Goal: Task Accomplishment & Management: Manage account settings

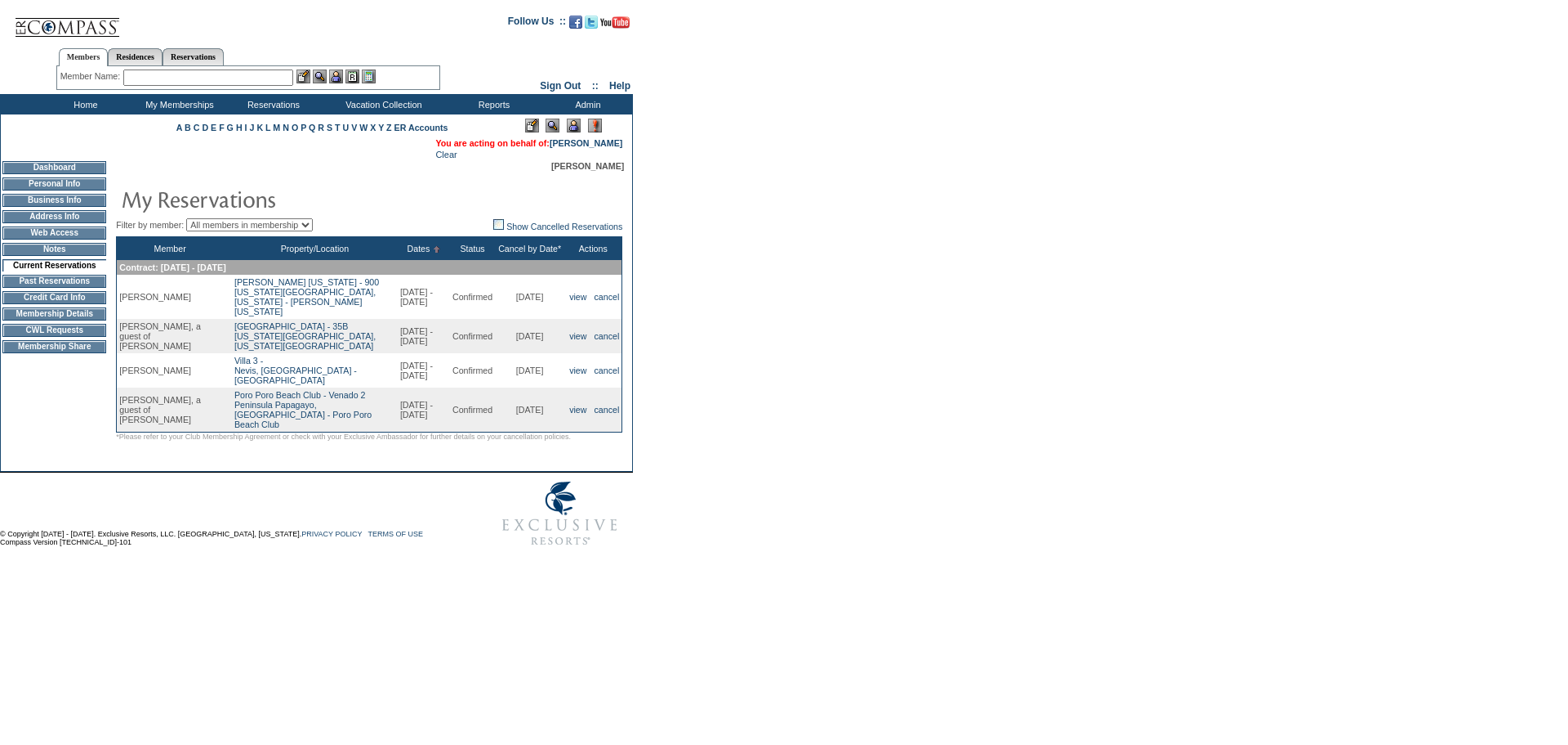
click at [1075, 393] on form "Follow Us ::" at bounding box center [781, 280] width 1563 height 550
click at [843, 385] on form "Follow Us ::" at bounding box center [781, 280] width 1563 height 550
click at [574, 375] on link "view" at bounding box center [577, 370] width 17 height 10
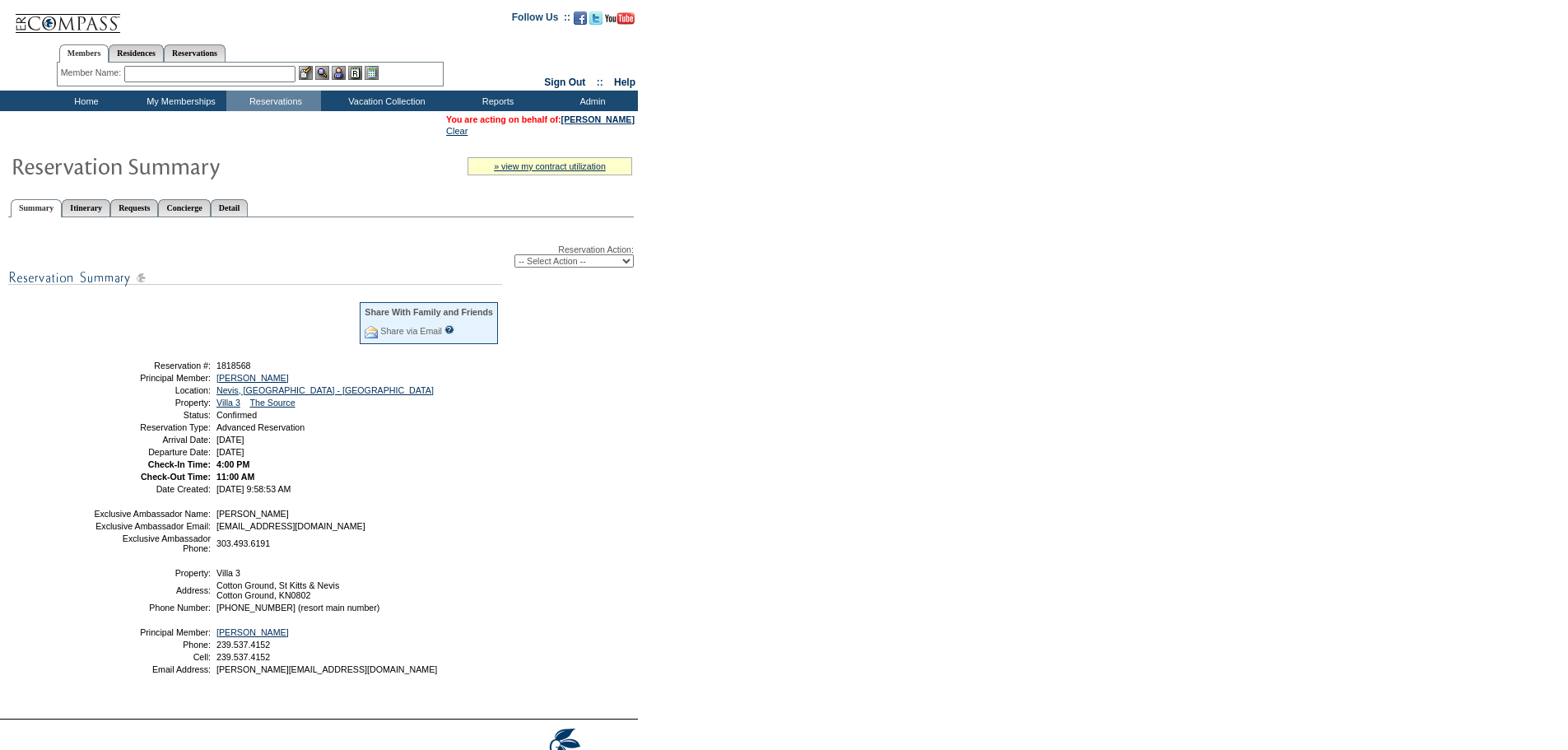
click at [603, 267] on select "-- Select Action -- Modify Reservation Dates Modify Reservation Cost Modify Occ…" at bounding box center [574, 261] width 119 height 14
select select "ChangeOccupancy"
click at [515, 257] on select "-- Select Action -- Modify Reservation Dates Modify Reservation Cost Modify Occ…" at bounding box center [574, 261] width 119 height 14
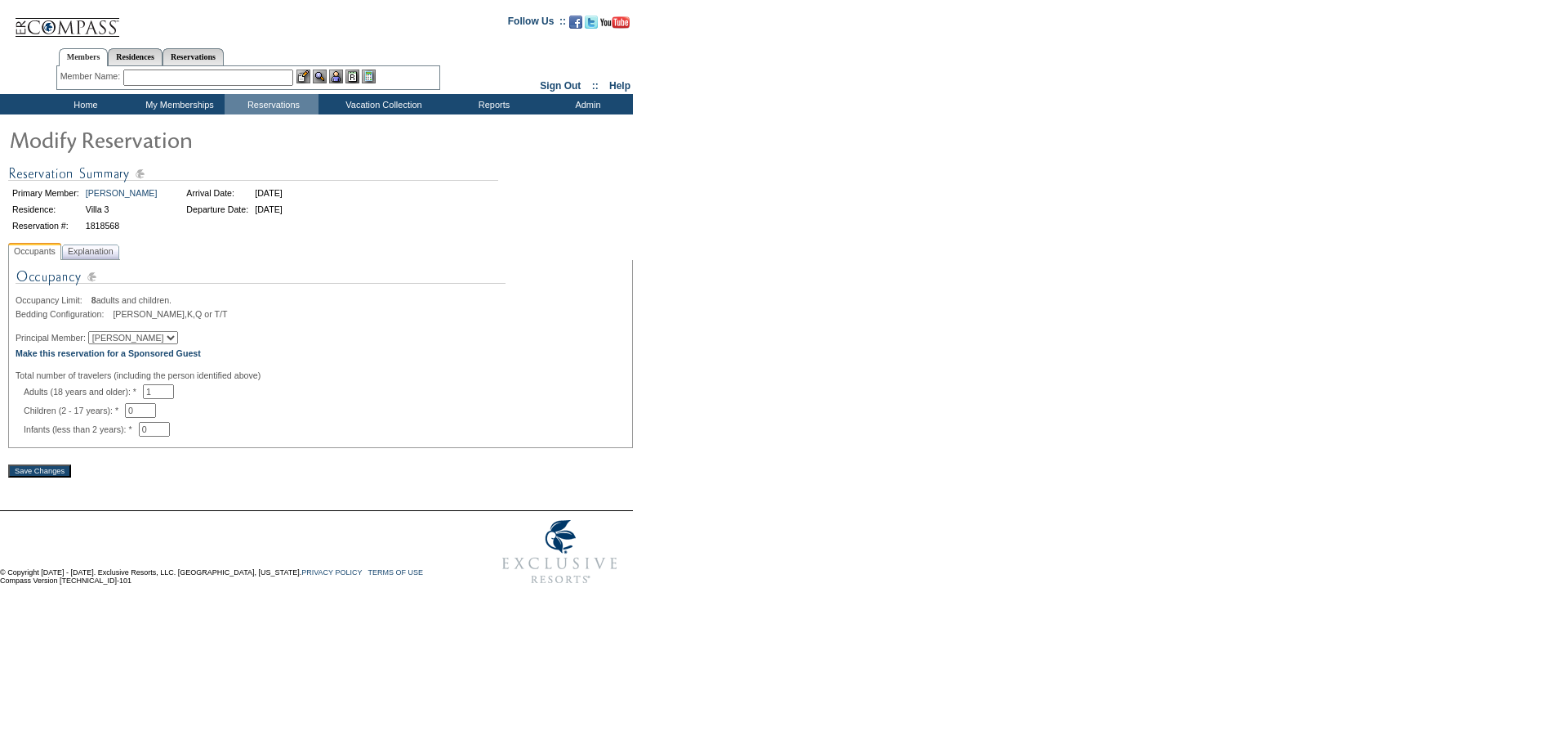
click at [905, 335] on form "Follow Us ::" at bounding box center [781, 299] width 1563 height 588
click at [80, 370] on div at bounding box center [320, 366] width 610 height 8
click at [89, 351] on div "Occupancy Limit: 8 adults and children. Bedding Configuration: [PERSON_NAME],K,…" at bounding box center [320, 351] width 610 height 170
click at [88, 358] on b "Make this reservation for a Sponsored Guest" at bounding box center [108, 352] width 185 height 10
